Goal: Transaction & Acquisition: Book appointment/travel/reservation

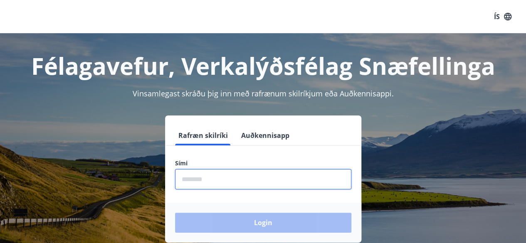
click at [248, 185] on input "phone" at bounding box center [263, 179] width 176 height 20
type input "********"
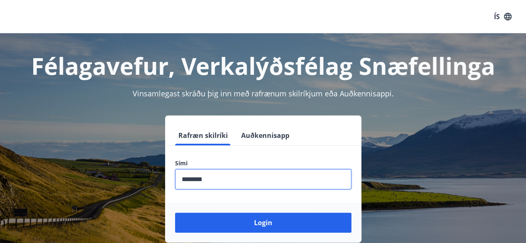
click at [175, 213] on button "Login" at bounding box center [263, 223] width 176 height 20
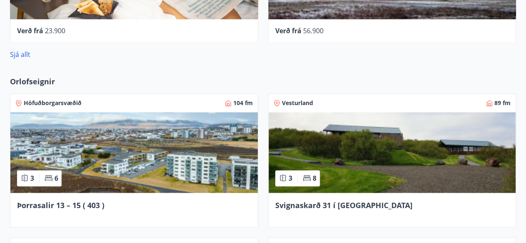
scroll to position [633, 0]
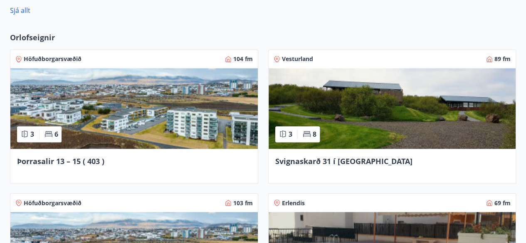
click at [219, 129] on img at bounding box center [134, 108] width 248 height 81
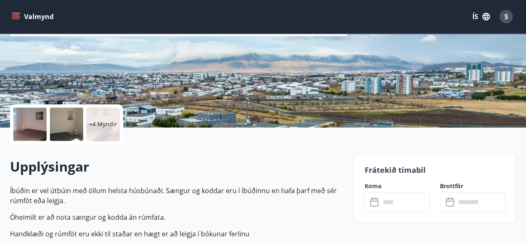
scroll to position [183, 0]
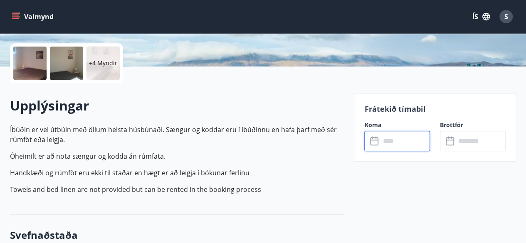
click at [401, 142] on input "text" at bounding box center [405, 141] width 50 height 20
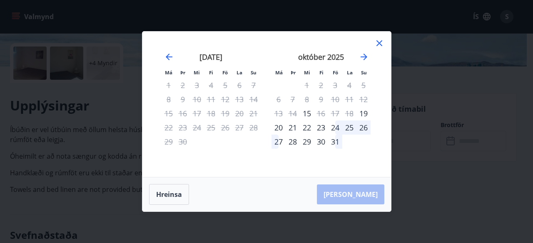
click at [379, 43] on icon at bounding box center [379, 43] width 6 height 6
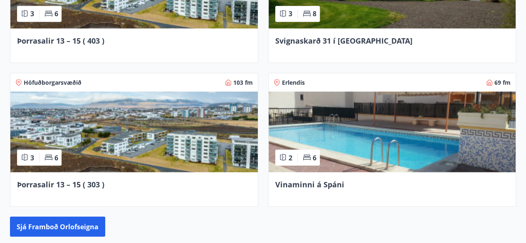
scroll to position [770, 0]
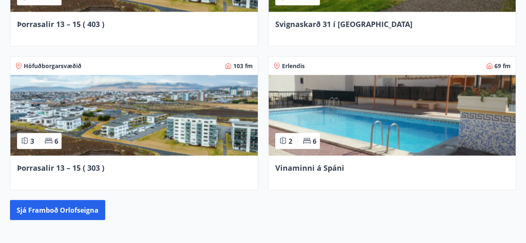
click at [222, 123] on img at bounding box center [134, 115] width 248 height 81
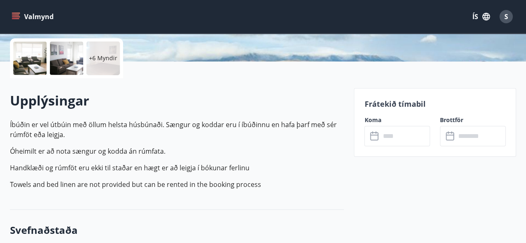
scroll to position [233, 0]
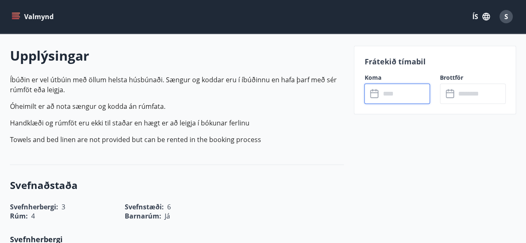
click at [407, 96] on input "text" at bounding box center [405, 94] width 50 height 20
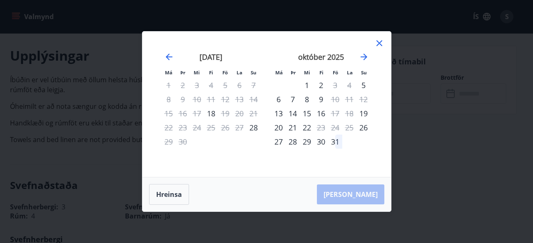
click at [380, 44] on icon at bounding box center [379, 43] width 6 height 6
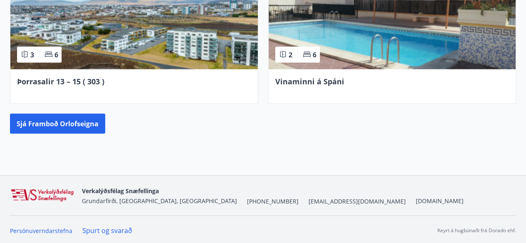
scroll to position [857, 0]
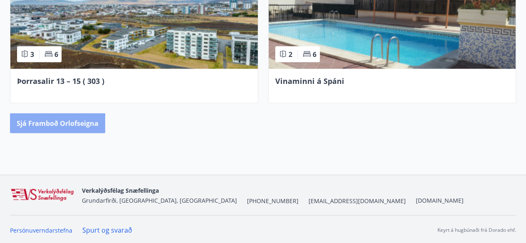
click at [46, 123] on button "Sjá framboð orlofseigna" at bounding box center [57, 124] width 95 height 20
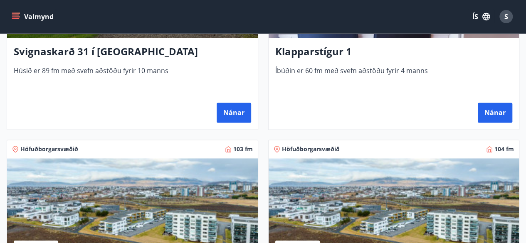
scroll to position [499, 0]
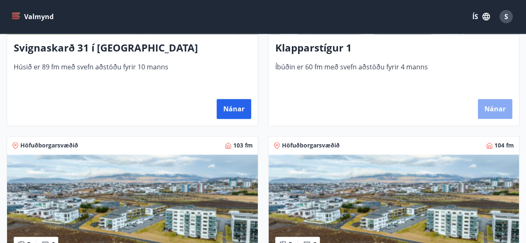
click at [496, 106] on button "Nánar" at bounding box center [495, 109] width 35 height 20
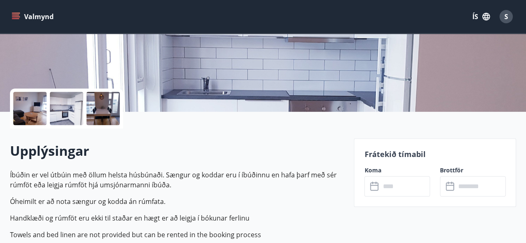
scroll to position [150, 0]
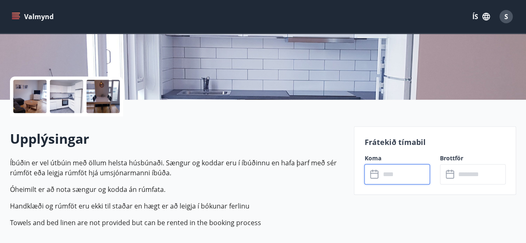
click at [409, 174] on input "text" at bounding box center [405, 174] width 50 height 20
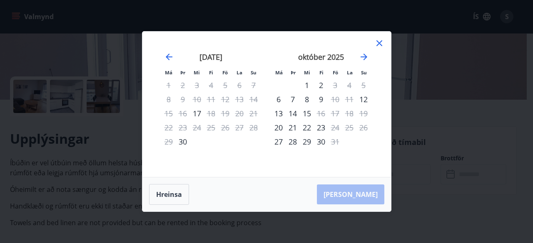
click at [380, 40] on icon at bounding box center [379, 43] width 10 height 10
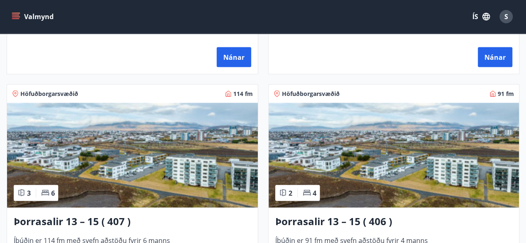
scroll to position [799, 0]
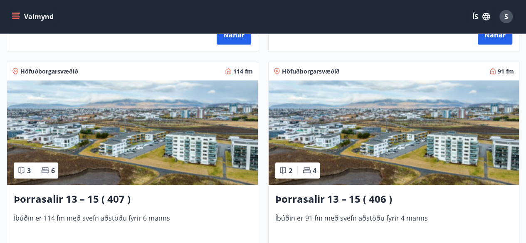
click at [153, 171] on img at bounding box center [132, 133] width 251 height 105
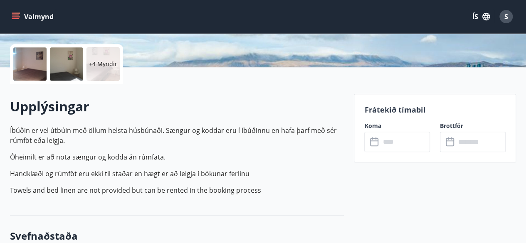
scroll to position [183, 0]
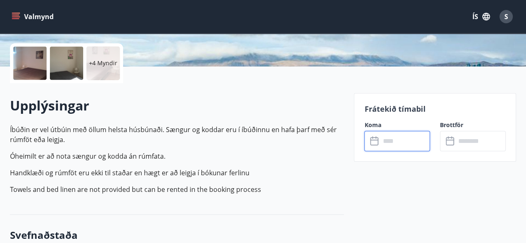
click at [405, 139] on input "text" at bounding box center [405, 141] width 50 height 20
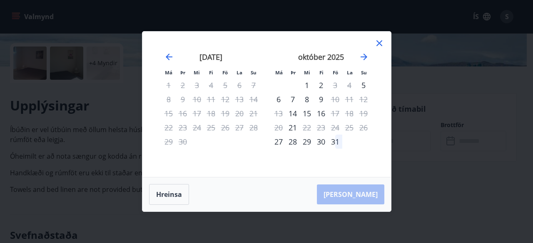
click at [381, 42] on icon at bounding box center [379, 43] width 10 height 10
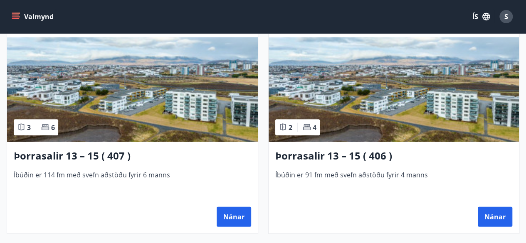
scroll to position [849, 0]
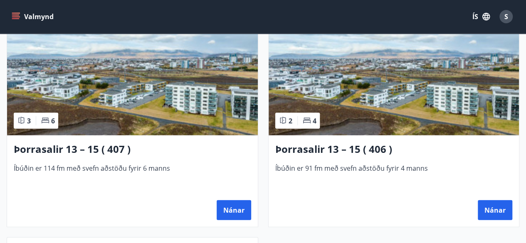
click at [386, 102] on img at bounding box center [394, 83] width 251 height 105
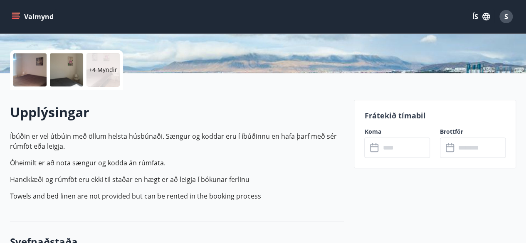
scroll to position [183, 0]
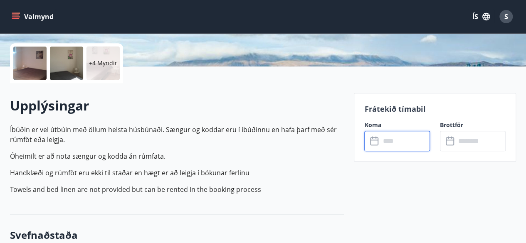
click at [407, 143] on input "text" at bounding box center [405, 141] width 50 height 20
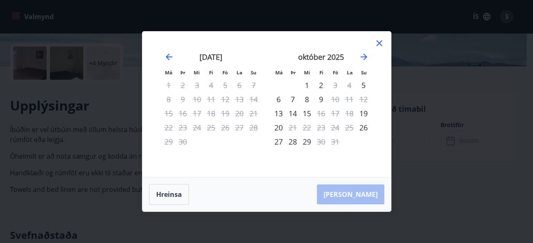
click at [379, 45] on icon at bounding box center [379, 43] width 10 height 10
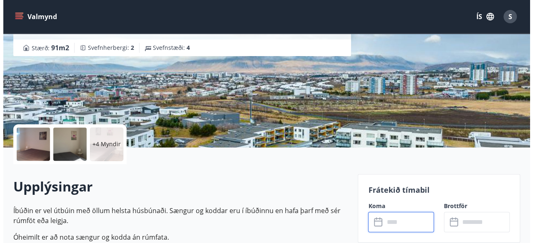
scroll to position [0, 0]
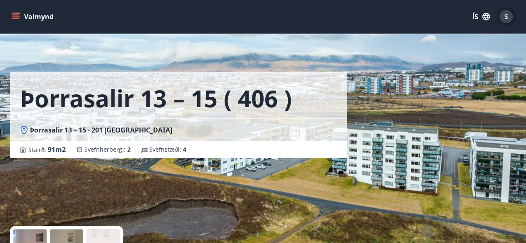
click at [509, 14] on div "S" at bounding box center [506, 16] width 13 height 13
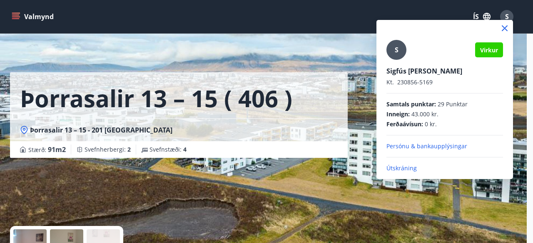
click at [402, 168] on p "Útskráning" at bounding box center [444, 168] width 117 height 8
